Goal: Task Accomplishment & Management: Complete application form

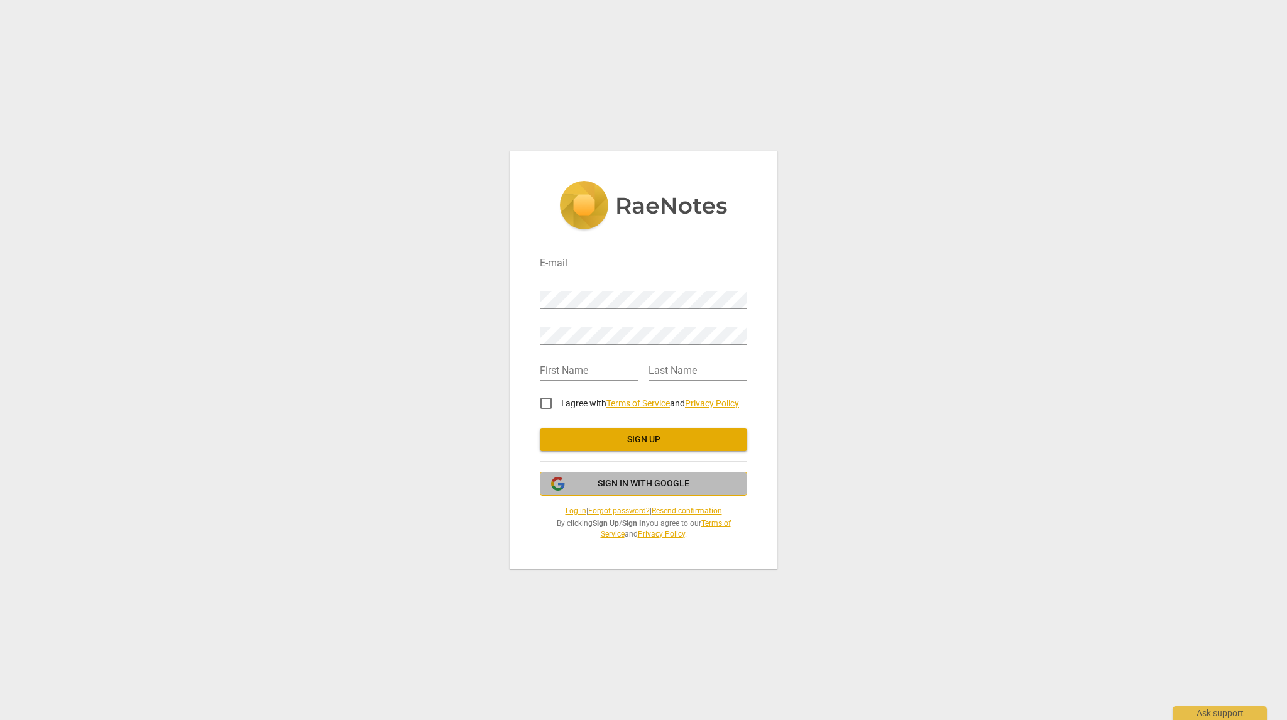
click at [677, 478] on span "Sign in with Google" at bounding box center [644, 484] width 92 height 13
type input "duongquocthang219@gmail.com"
type input "Dương"
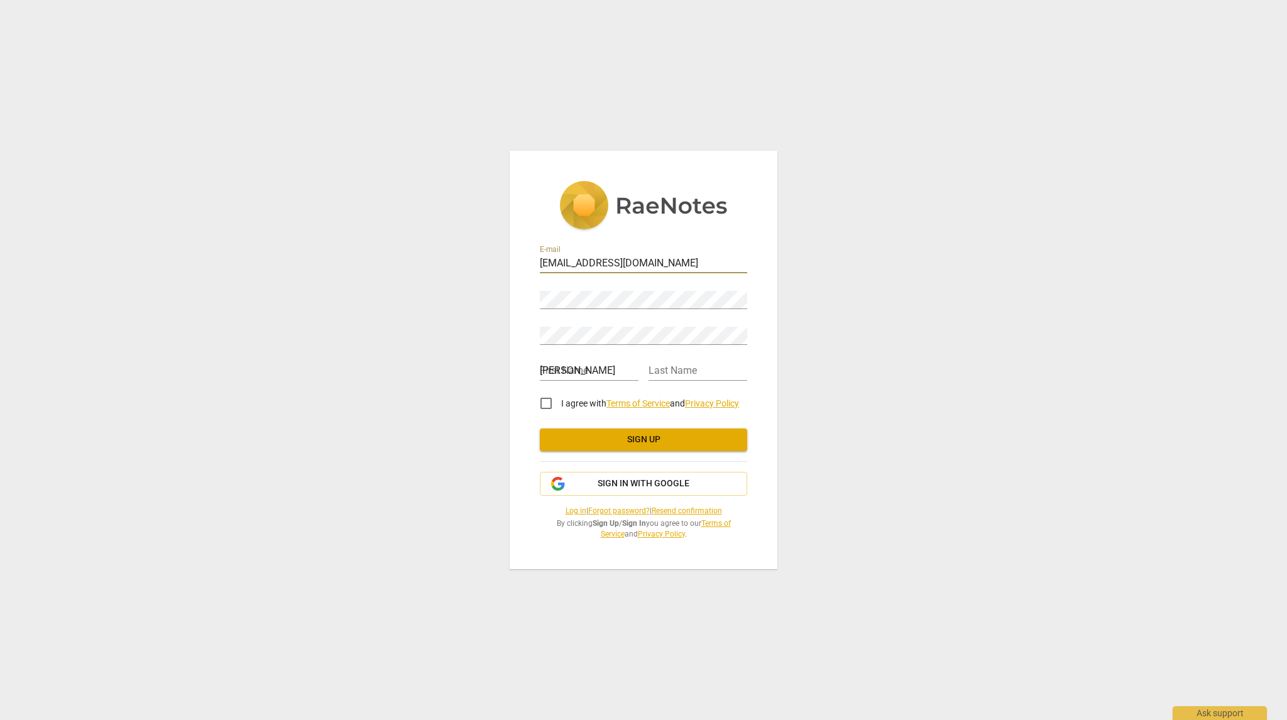
type input "Thắng"
click at [548, 400] on input "I agree with Terms of Service and Privacy Policy" at bounding box center [546, 403] width 30 height 30
checkbox input "true"
click at [671, 442] on span "Sign up" at bounding box center [643, 440] width 187 height 13
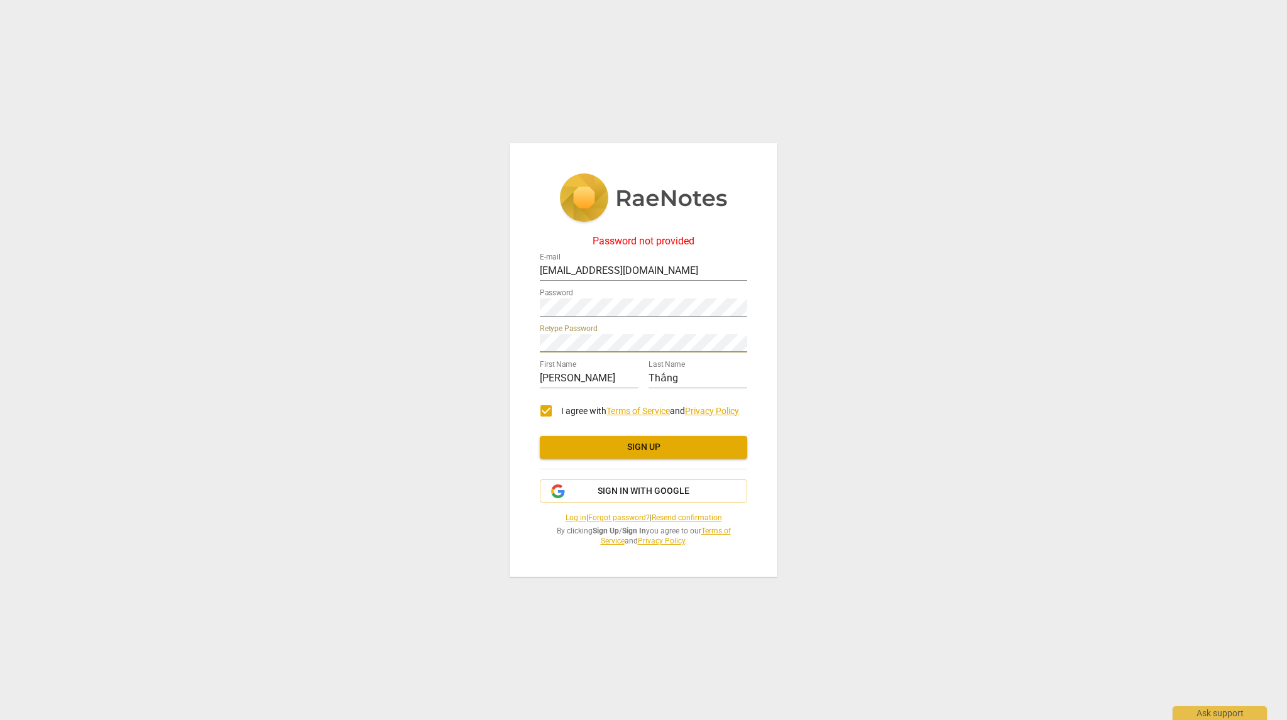
click at [670, 441] on button "Sign up" at bounding box center [643, 447] width 207 height 23
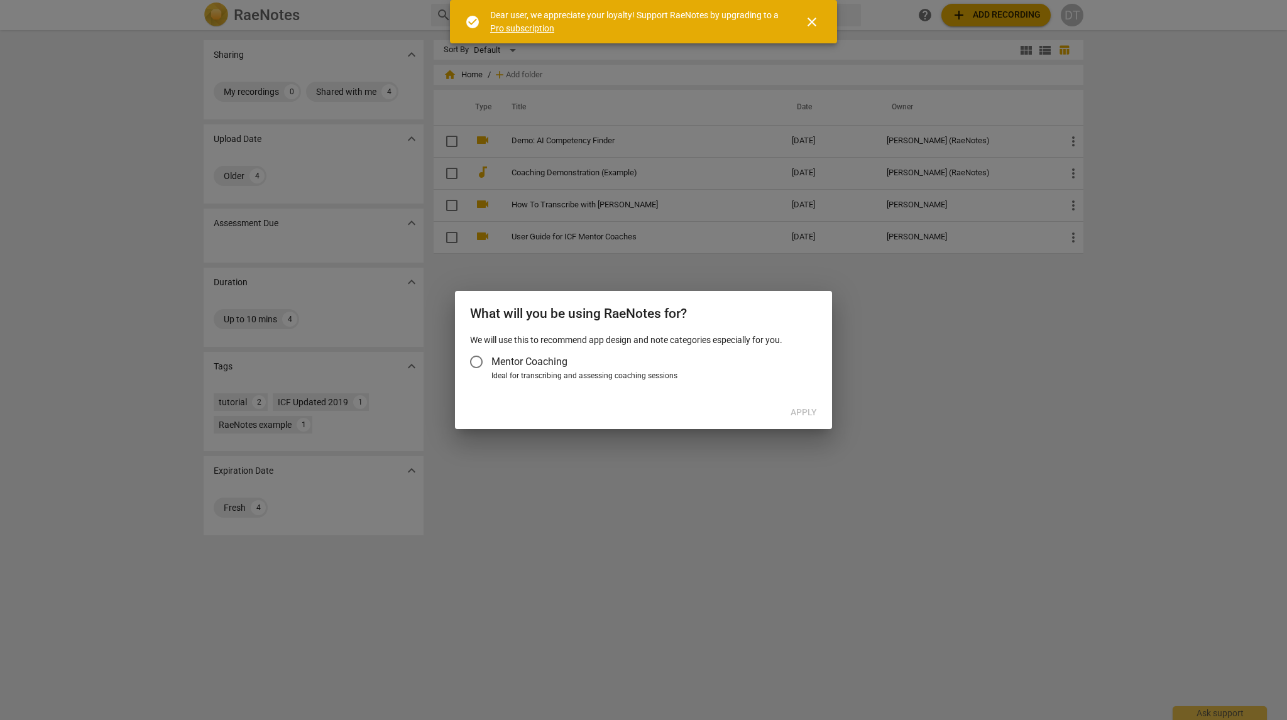
click at [512, 371] on div "Ideal for transcribing and assessing coaching sessions" at bounding box center [653, 376] width 322 height 11
click at [0, 0] on input "Ideal for transcribing and assessing coaching sessions" at bounding box center [0, 0] width 0 height 0
radio input "true"
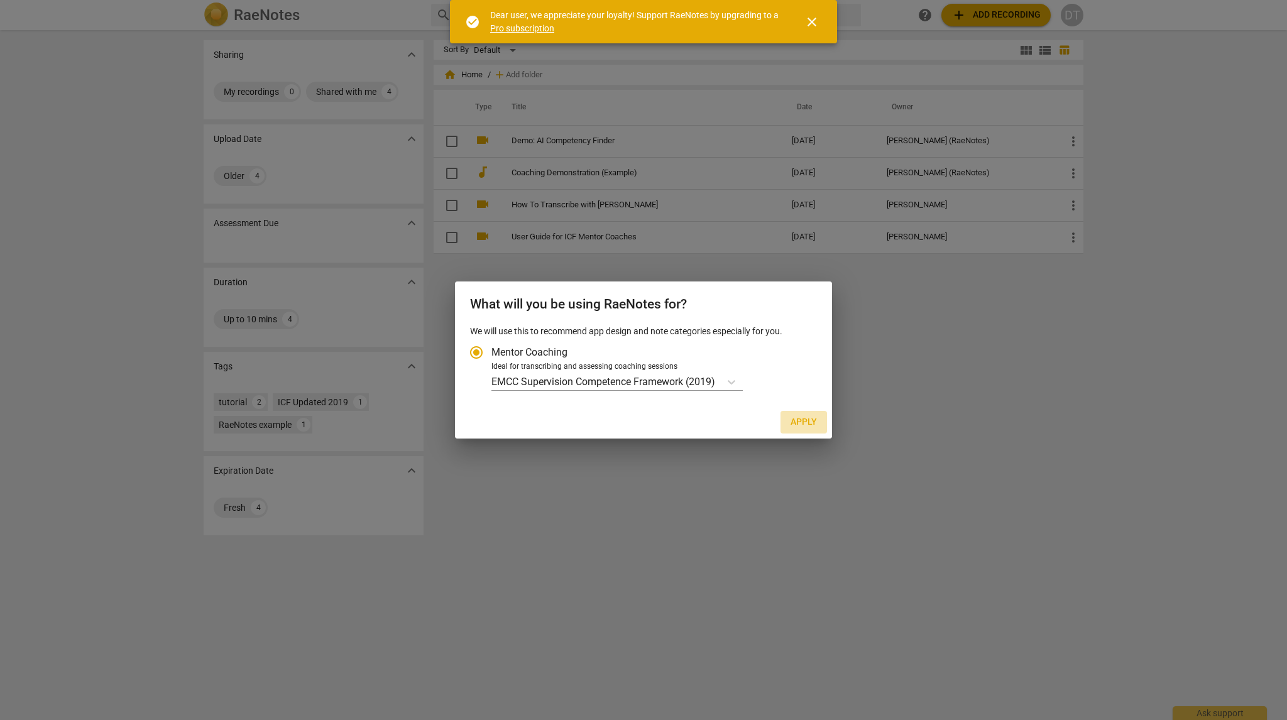
click at [801, 426] on span "Apply" at bounding box center [804, 422] width 26 height 13
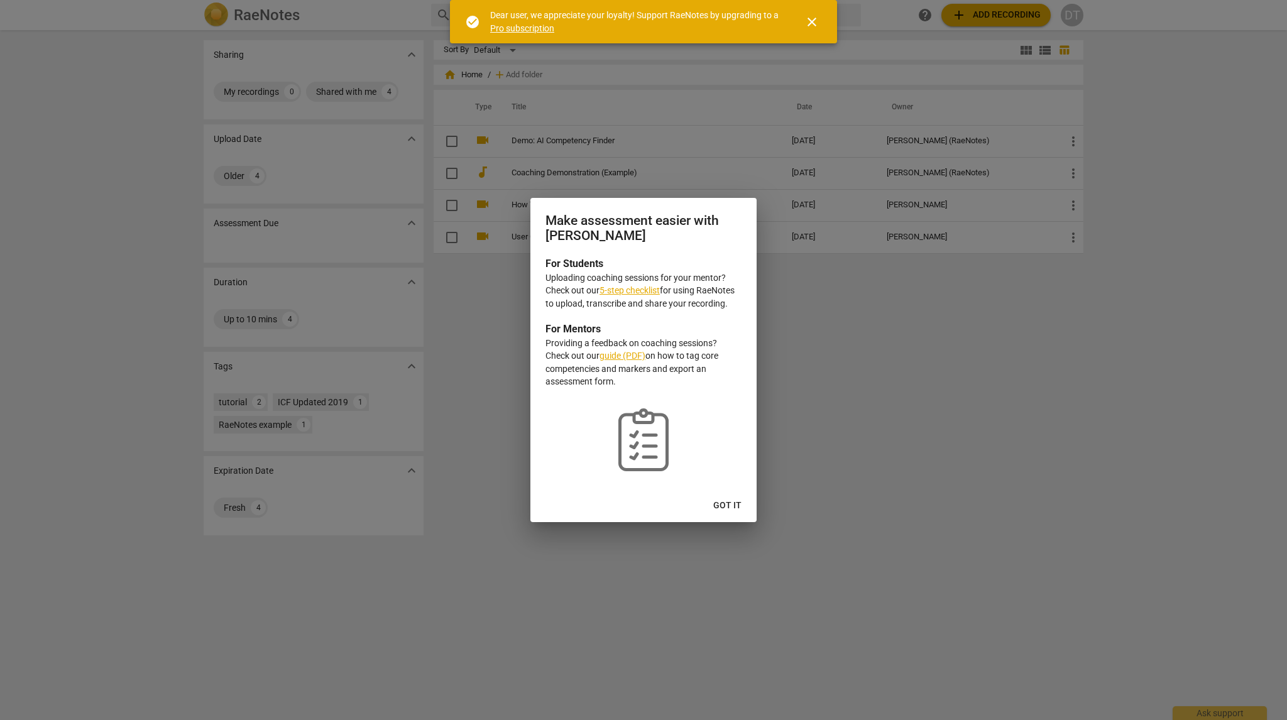
click at [728, 506] on span "Got it" at bounding box center [727, 506] width 28 height 13
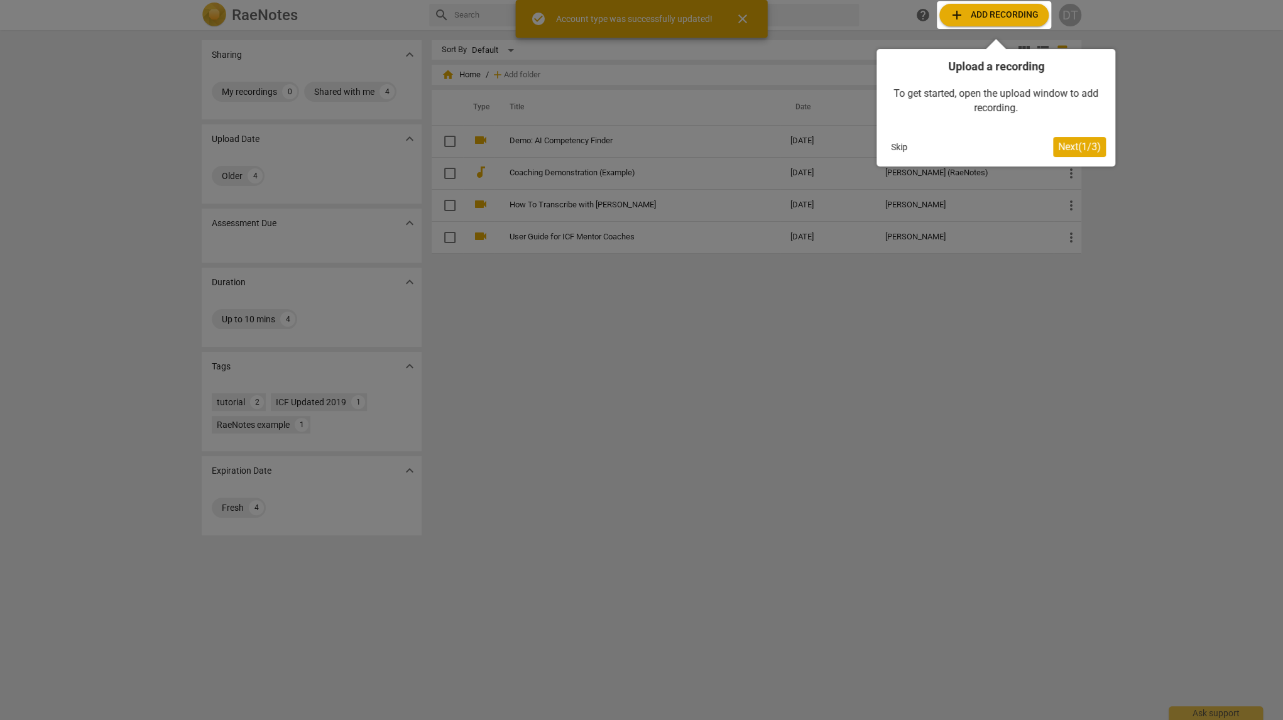
click at [1098, 145] on span "Next ( 1 / 3 )" at bounding box center [1079, 147] width 43 height 12
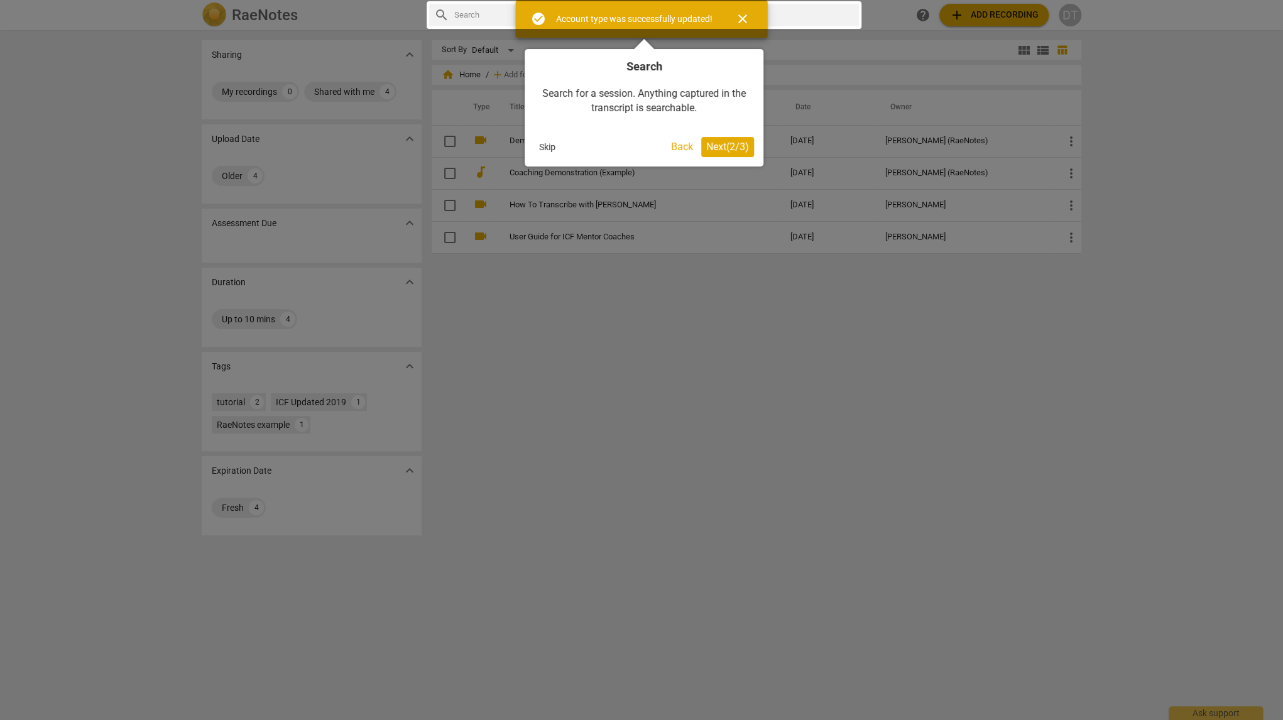
click at [736, 154] on button "Next ( 2 / 3 )" at bounding box center [727, 147] width 53 height 20
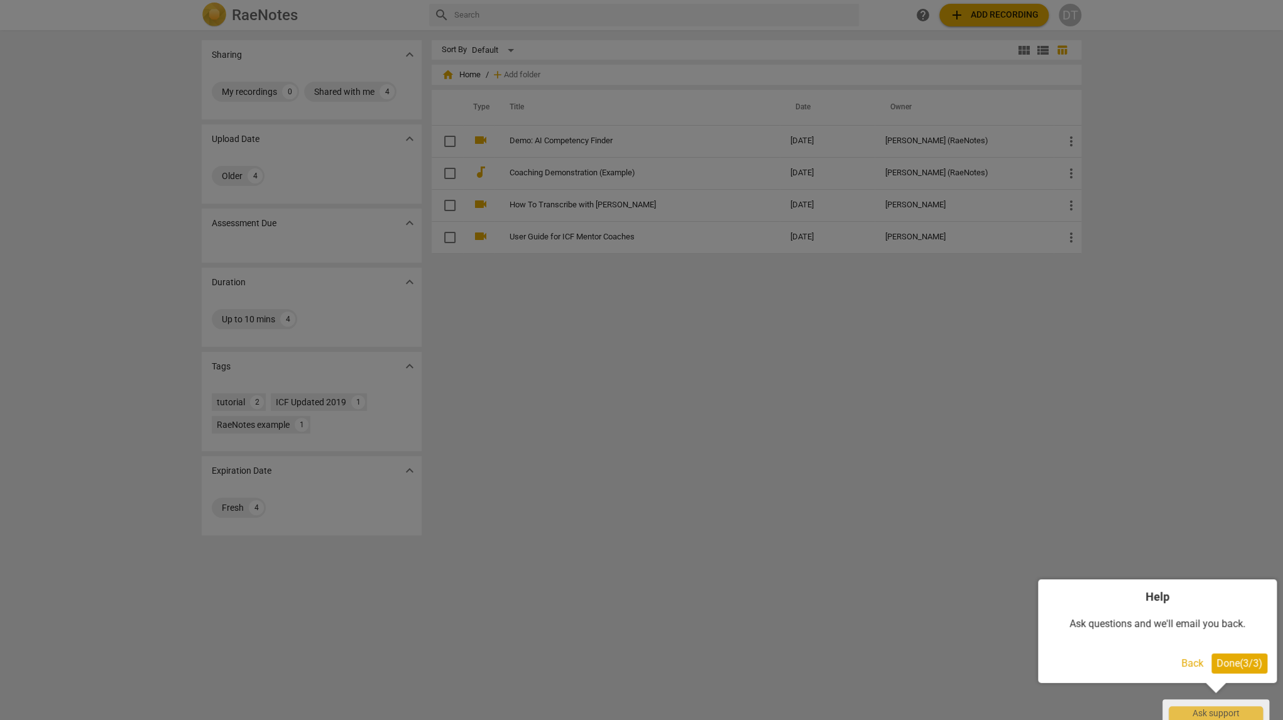
click at [1243, 667] on span "Done ( 3 / 3 )" at bounding box center [1240, 663] width 46 height 12
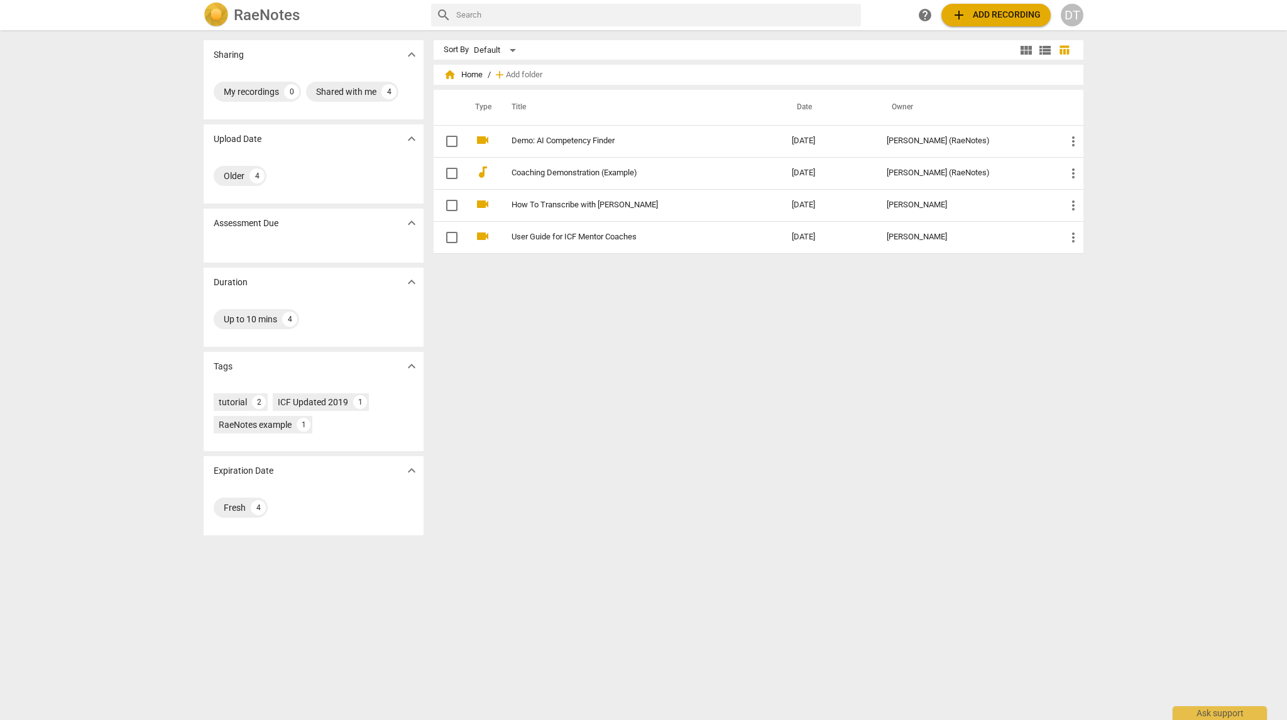
click at [1001, 9] on span "add Add recording" at bounding box center [996, 15] width 89 height 15
